Goal: Information Seeking & Learning: Understand process/instructions

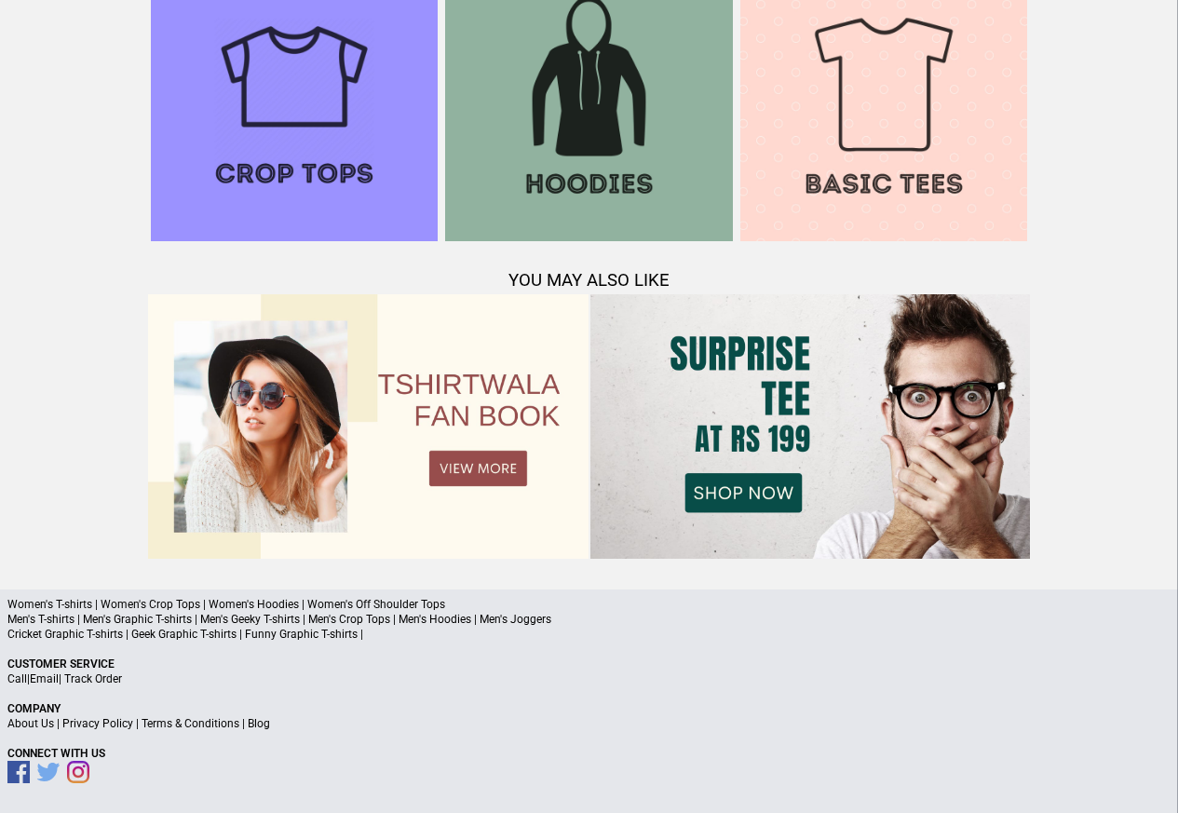
scroll to position [1797, 0]
click at [210, 722] on link "Terms & Conditions" at bounding box center [191, 724] width 98 height 13
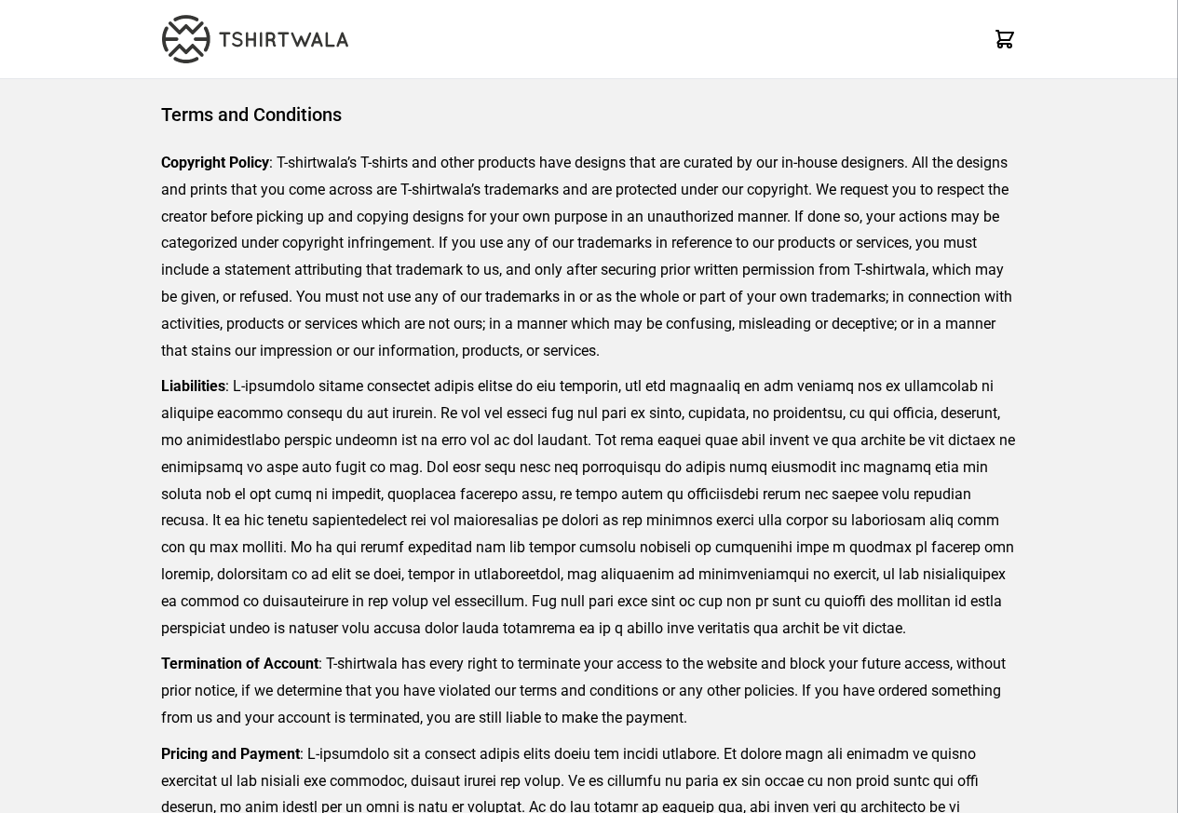
scroll to position [428, 0]
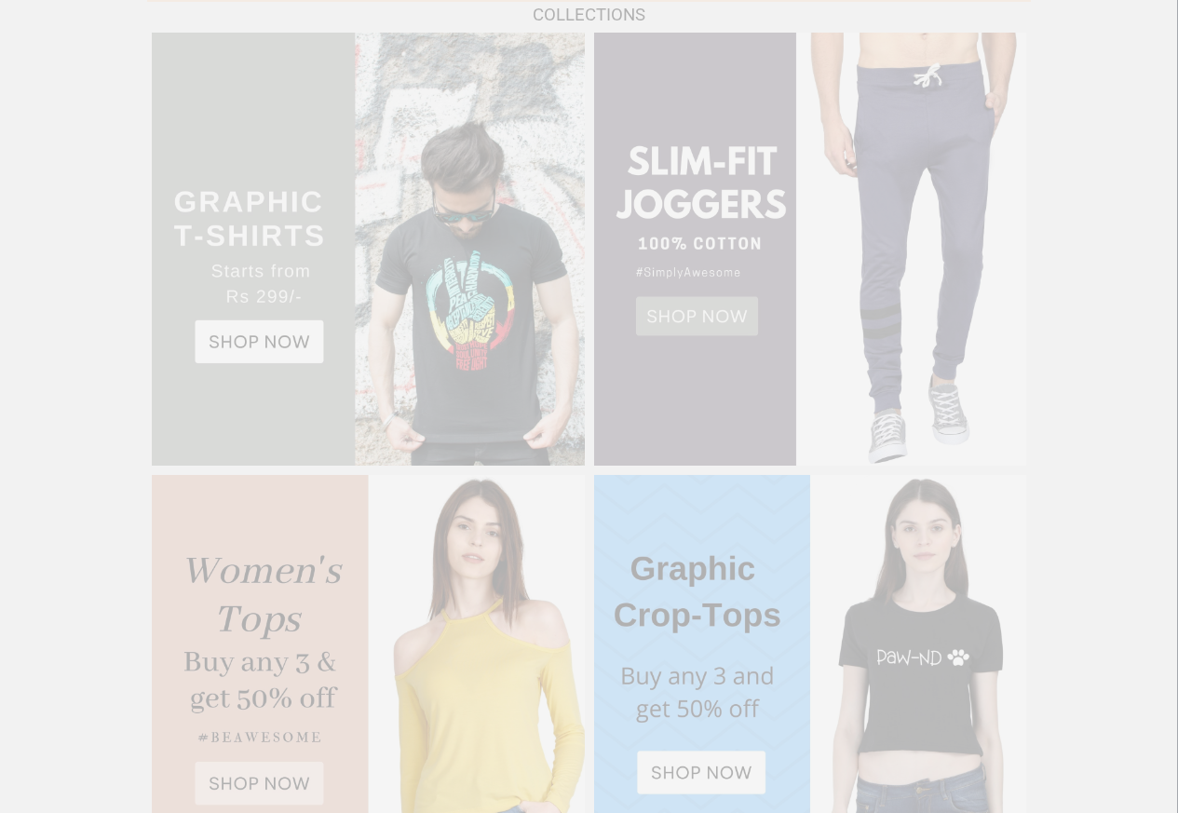
scroll to position [1797, 0]
